Goal: Information Seeking & Learning: Check status

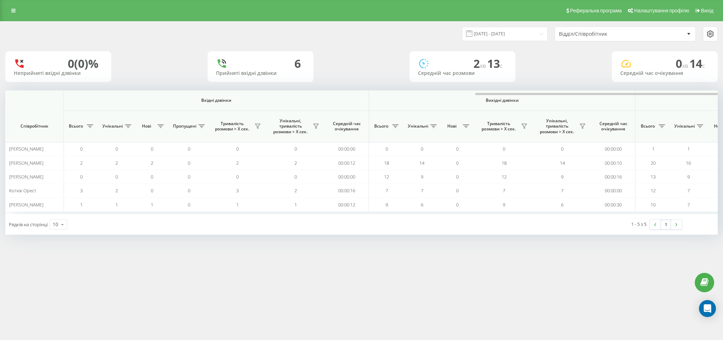
scroll to position [0, 273]
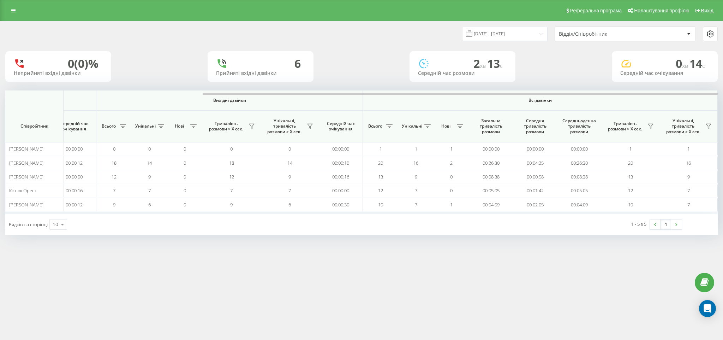
click at [13, 18] on div "Реферальна програма Налаштування профілю Вихід" at bounding box center [361, 10] width 723 height 21
click at [12, 12] on icon at bounding box center [13, 10] width 4 height 5
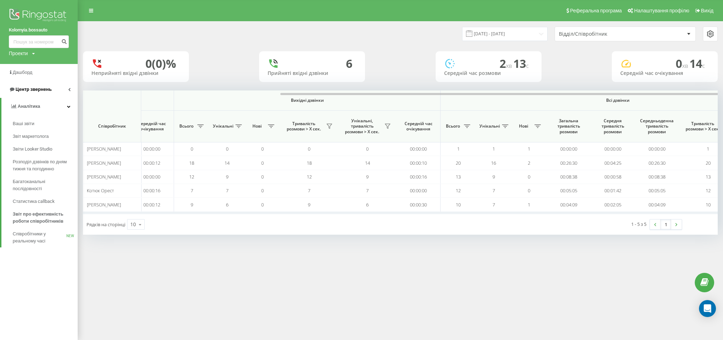
click at [39, 88] on span "Центр звернень" at bounding box center [34, 89] width 36 height 5
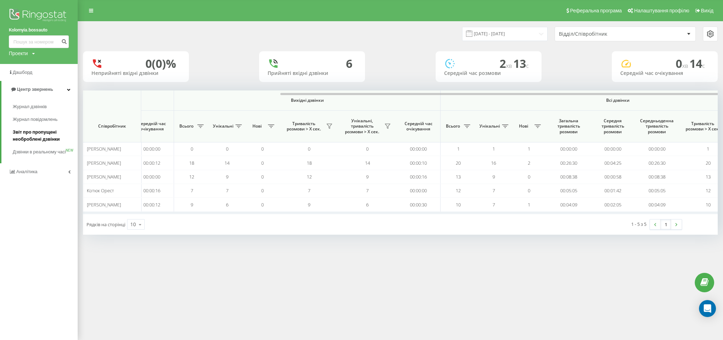
click at [37, 138] on span "Звіт про пропущені необроблені дзвінки" at bounding box center [43, 136] width 61 height 14
click at [27, 150] on span "Дзвінки в реальному часі" at bounding box center [40, 155] width 54 height 14
click at [30, 114] on link "Журнал повідомлень" at bounding box center [45, 119] width 65 height 13
click at [29, 118] on span "Журнал повідомлень" at bounding box center [37, 119] width 48 height 7
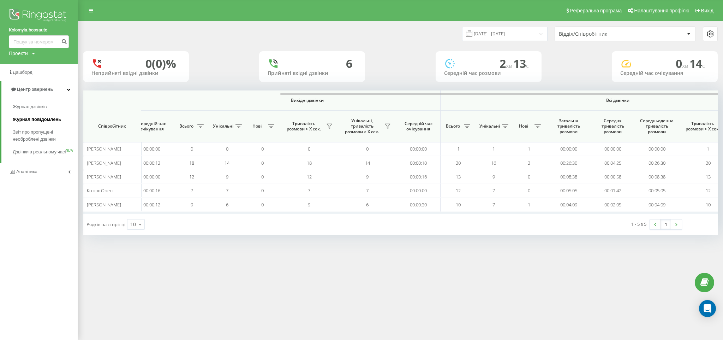
click at [29, 118] on span "Журнал повідомлень" at bounding box center [37, 119] width 48 height 7
click at [35, 105] on span "Журнал дзвінків" at bounding box center [31, 106] width 37 height 7
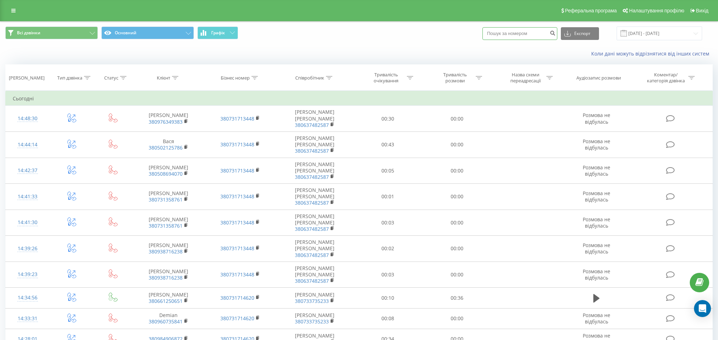
click at [536, 29] on input at bounding box center [520, 33] width 75 height 13
paste input "+380 67 675 2690"
click at [509, 35] on input "+380 67 675 2690" at bounding box center [520, 33] width 75 height 13
type input "380 67 675 2690"
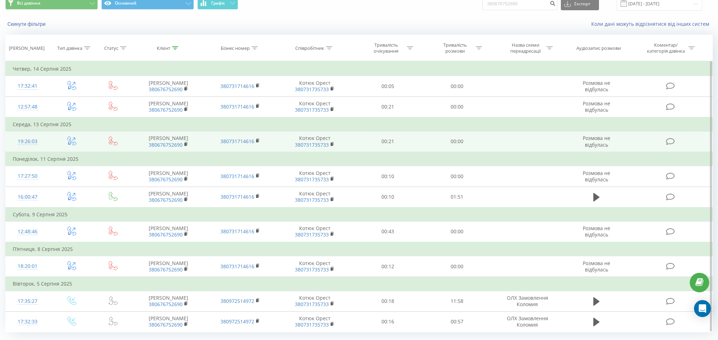
scroll to position [48, 0]
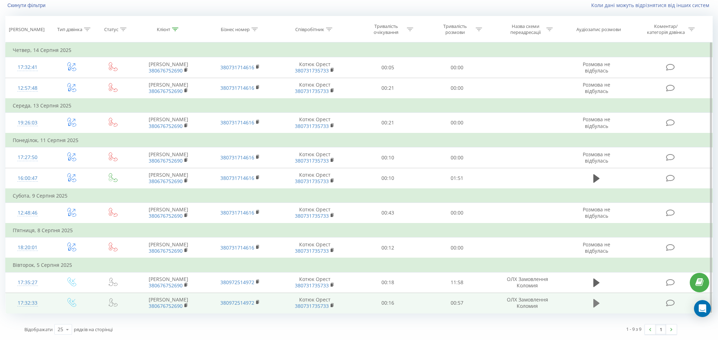
click at [595, 306] on icon at bounding box center [596, 303] width 6 height 8
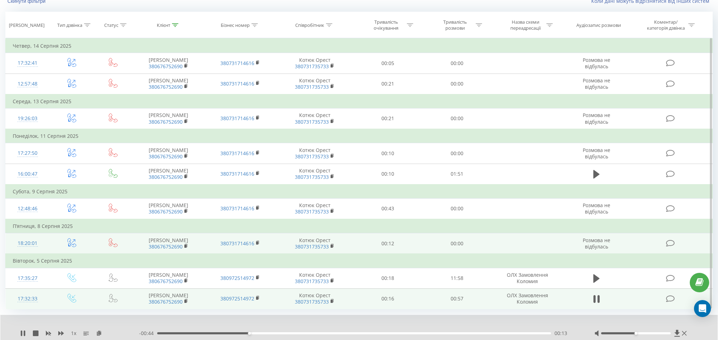
scroll to position [76, 0]
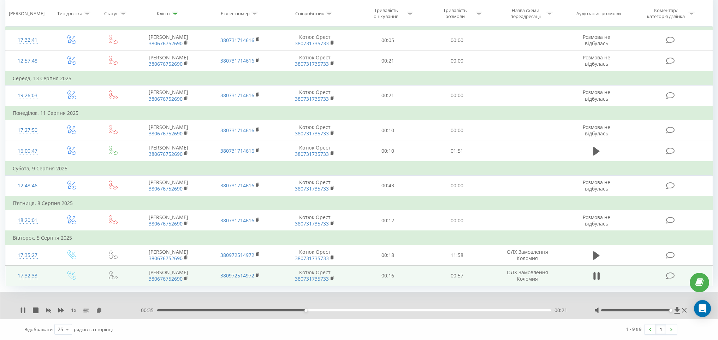
drag, startPoint x: 636, startPoint y: 311, endPoint x: 673, endPoint y: 309, distance: 37.5
click at [673, 309] on div at bounding box center [642, 310] width 94 height 7
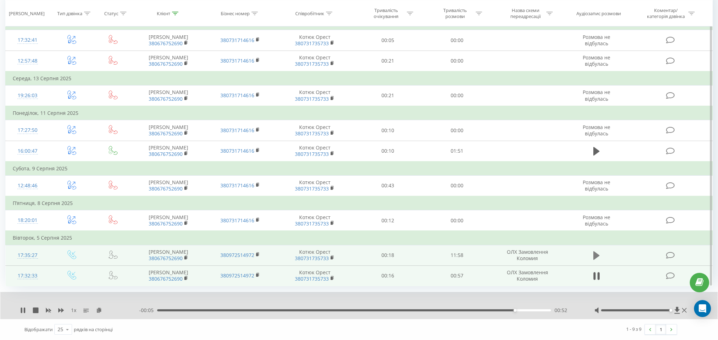
click at [599, 256] on icon at bounding box center [596, 255] width 6 height 10
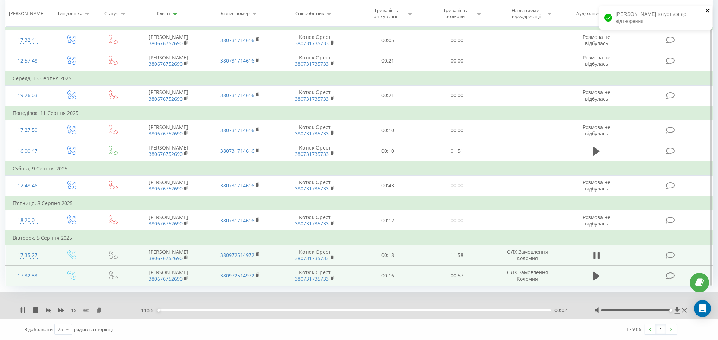
click at [707, 11] on icon "close" at bounding box center [708, 11] width 4 height 4
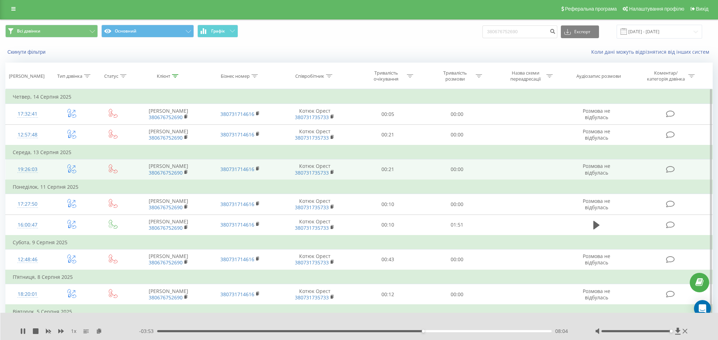
scroll to position [0, 0]
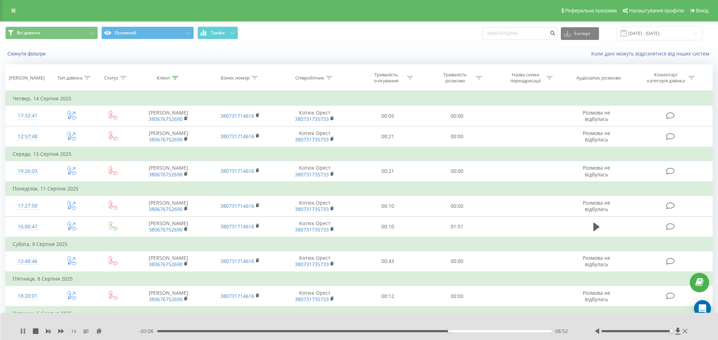
click at [23, 331] on icon at bounding box center [23, 331] width 6 height 6
